Goal: Entertainment & Leisure: Browse casually

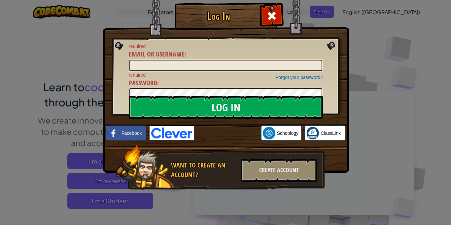
click at [347, 51] on img at bounding box center [226, 77] width 247 height 192
click at [276, 18] on span at bounding box center [272, 16] width 11 height 11
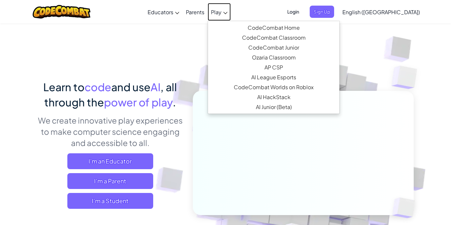
click at [231, 12] on link "Play" at bounding box center [219, 12] width 23 height 18
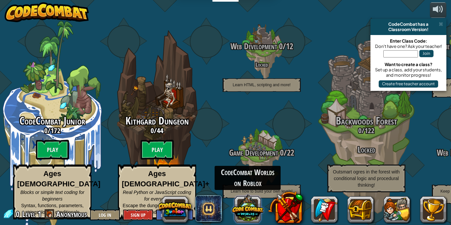
click at [240, 211] on button at bounding box center [248, 209] width 32 height 32
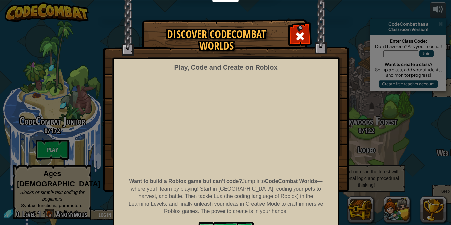
click at [287, 30] on img at bounding box center [226, 96] width 247 height 192
click at [292, 33] on div at bounding box center [300, 35] width 21 height 21
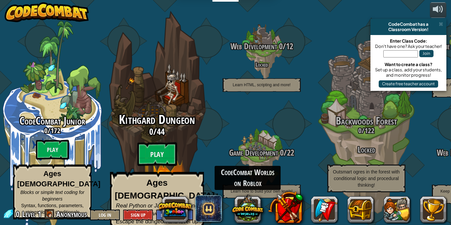
click at [157, 127] on span "44" at bounding box center [161, 132] width 8 height 12
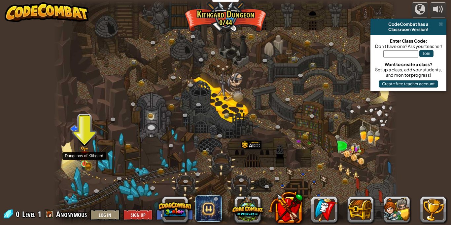
click at [85, 161] on img at bounding box center [84, 155] width 8 height 18
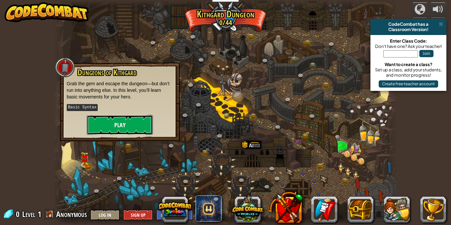
click at [134, 119] on button "Play" at bounding box center [120, 125] width 66 height 20
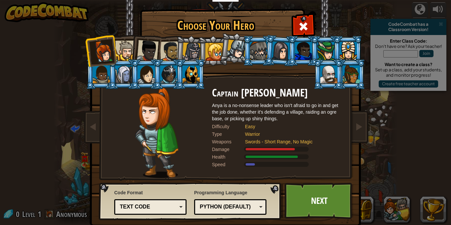
click at [176, 208] on div "Text code" at bounding box center [148, 207] width 57 height 8
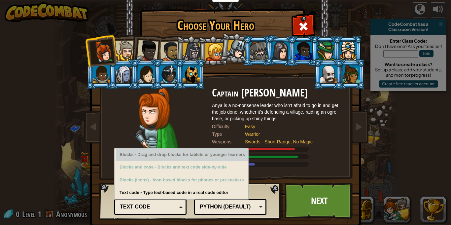
click at [190, 160] on div "Blocks - Drag and drop blocks for tablets or younger learners" at bounding box center [182, 154] width 132 height 13
click at [212, 152] on div "Blocks - Drag and drop blocks for tablets or younger learners" at bounding box center [182, 154] width 132 height 13
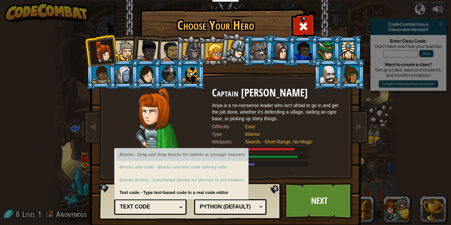
click at [212, 152] on div "Blocks - Drag and drop blocks for tablets or younger learners" at bounding box center [182, 154] width 132 height 13
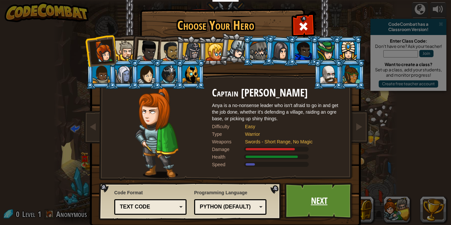
click at [314, 198] on link "Next" at bounding box center [319, 201] width 69 height 36
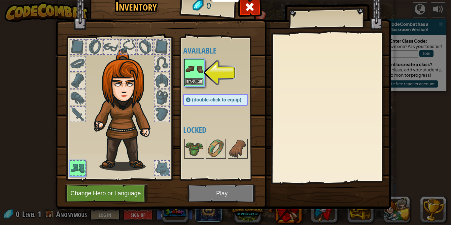
click at [198, 77] on img at bounding box center [194, 69] width 19 height 19
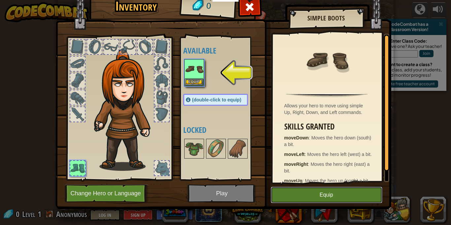
click at [342, 197] on button "Equip" at bounding box center [327, 195] width 112 height 17
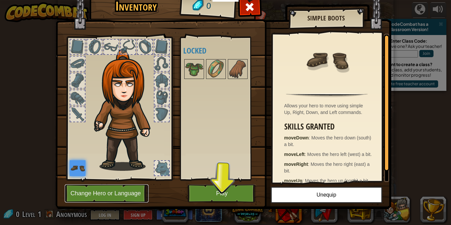
click at [114, 198] on button "Change Hero or Language" at bounding box center [107, 193] width 84 height 18
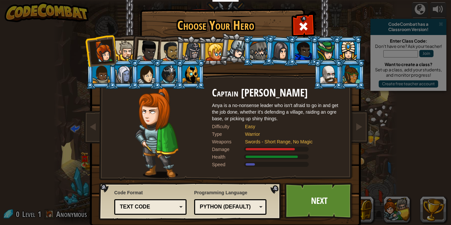
click at [131, 53] on li at bounding box center [146, 49] width 32 height 32
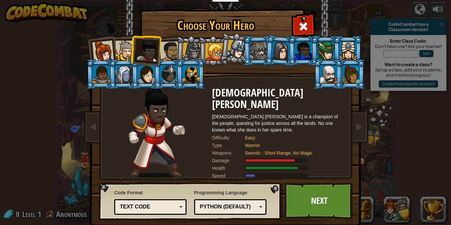
click at [170, 52] on div at bounding box center [170, 51] width 20 height 20
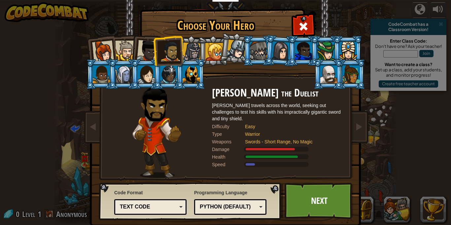
click at [195, 55] on div at bounding box center [191, 52] width 19 height 19
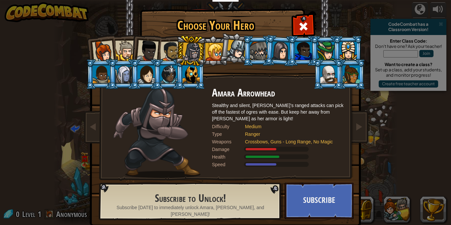
click at [220, 52] on div at bounding box center [215, 52] width 18 height 18
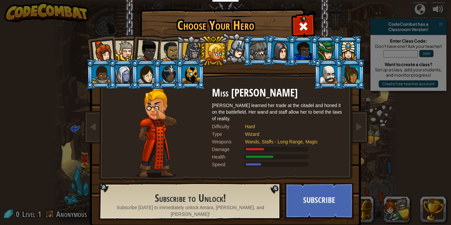
click at [195, 67] on div at bounding box center [191, 74] width 17 height 18
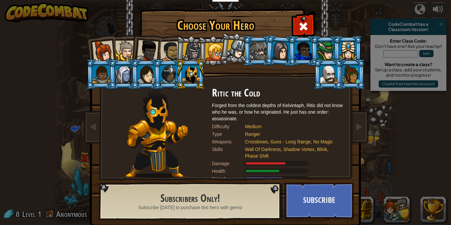
scroll to position [12, 0]
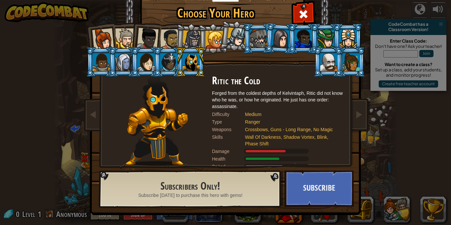
click at [254, 43] on div at bounding box center [258, 39] width 17 height 18
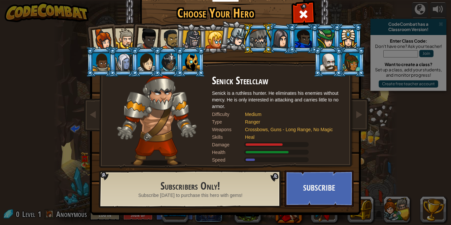
click at [283, 28] on li at bounding box center [281, 38] width 32 height 32
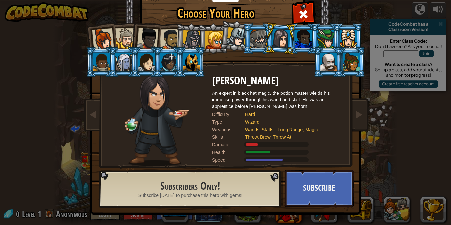
click at [322, 37] on div at bounding box center [326, 39] width 17 height 18
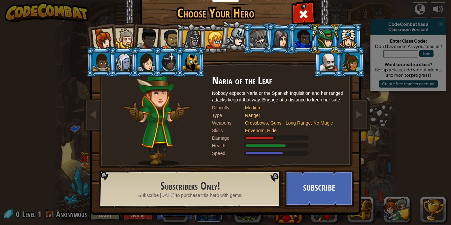
click at [345, 59] on div at bounding box center [351, 62] width 17 height 18
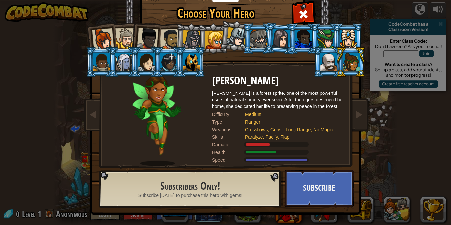
click at [324, 62] on div at bounding box center [329, 62] width 17 height 18
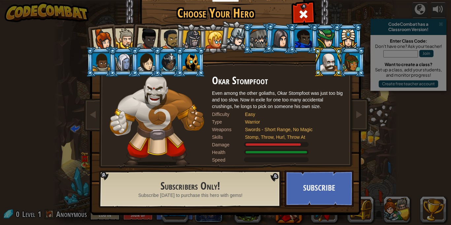
click at [345, 40] on div at bounding box center [348, 39] width 17 height 18
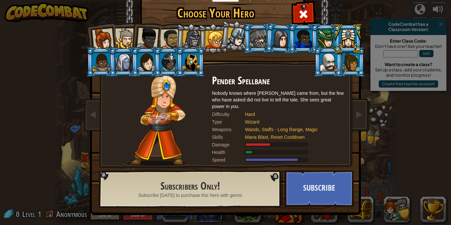
click at [196, 58] on div at bounding box center [191, 62] width 17 height 18
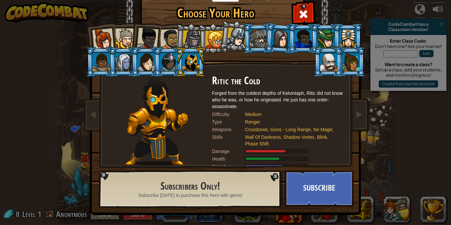
click at [164, 64] on div at bounding box center [168, 62] width 17 height 18
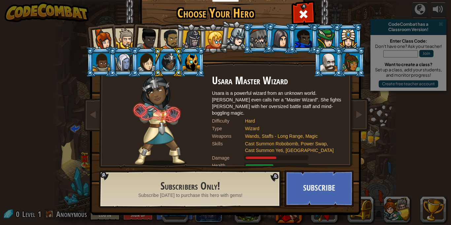
click at [149, 66] on div at bounding box center [146, 62] width 17 height 18
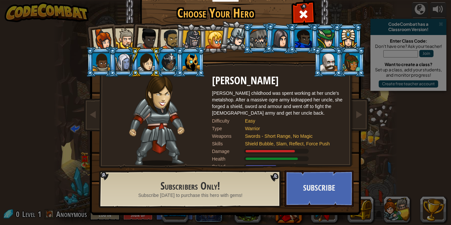
click at [125, 64] on div at bounding box center [123, 62] width 17 height 18
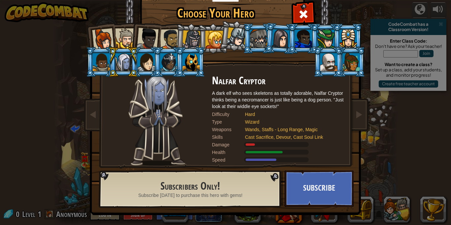
click at [98, 62] on div at bounding box center [101, 62] width 17 height 18
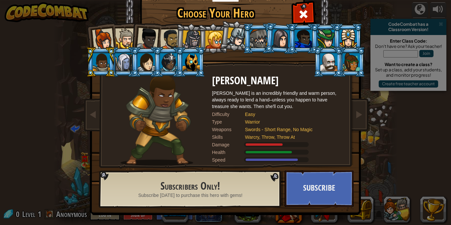
click at [216, 30] on li at bounding box center [213, 38] width 30 height 30
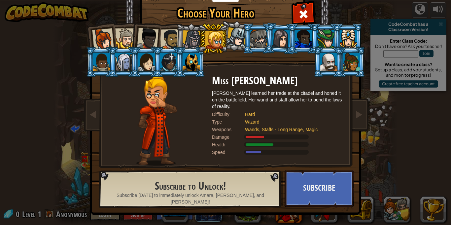
click at [186, 42] on div at bounding box center [191, 39] width 19 height 19
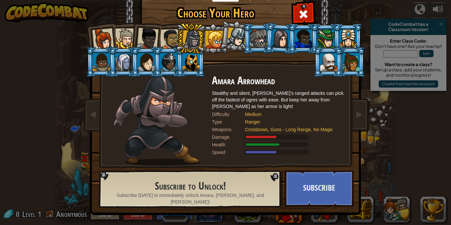
click at [173, 35] on div at bounding box center [170, 39] width 20 height 20
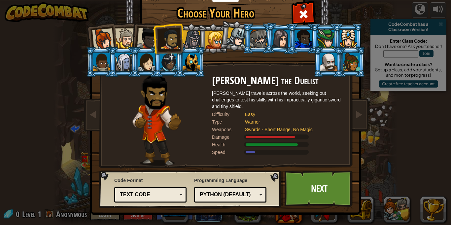
click at [196, 35] on div at bounding box center [191, 39] width 19 height 19
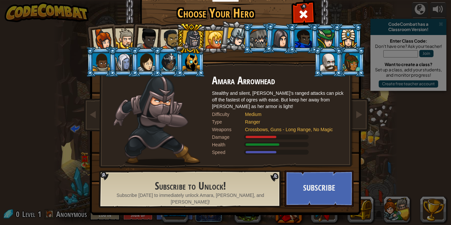
click at [174, 39] on div at bounding box center [170, 39] width 20 height 20
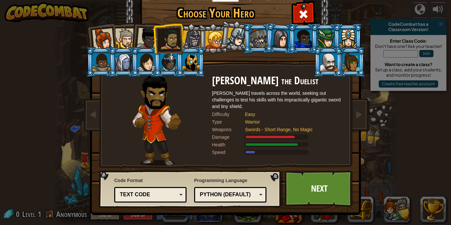
click at [145, 36] on div at bounding box center [148, 39] width 22 height 22
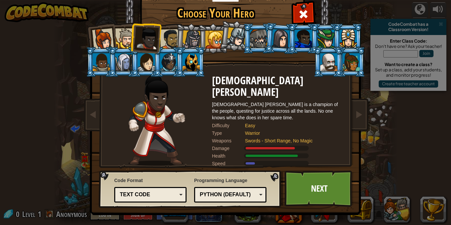
click at [118, 40] on div at bounding box center [125, 38] width 20 height 20
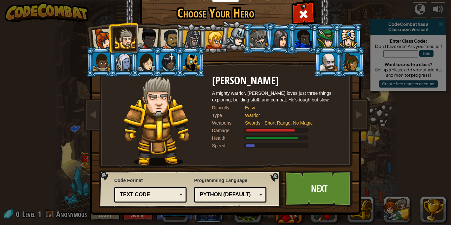
click at [106, 44] on div at bounding box center [103, 39] width 22 height 22
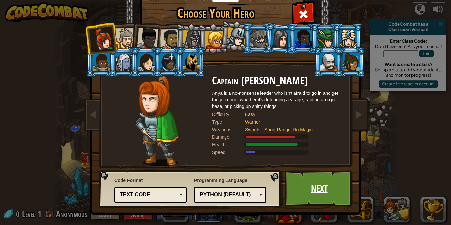
click at [311, 180] on link "Next" at bounding box center [319, 189] width 69 height 36
